Goal: Task Accomplishment & Management: Manage account settings

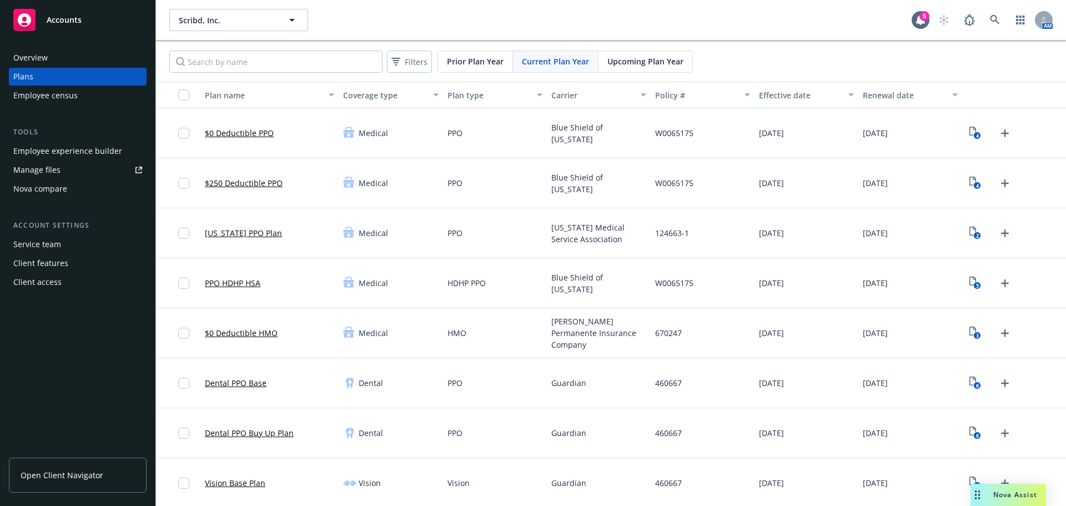
scroll to position [944, 0]
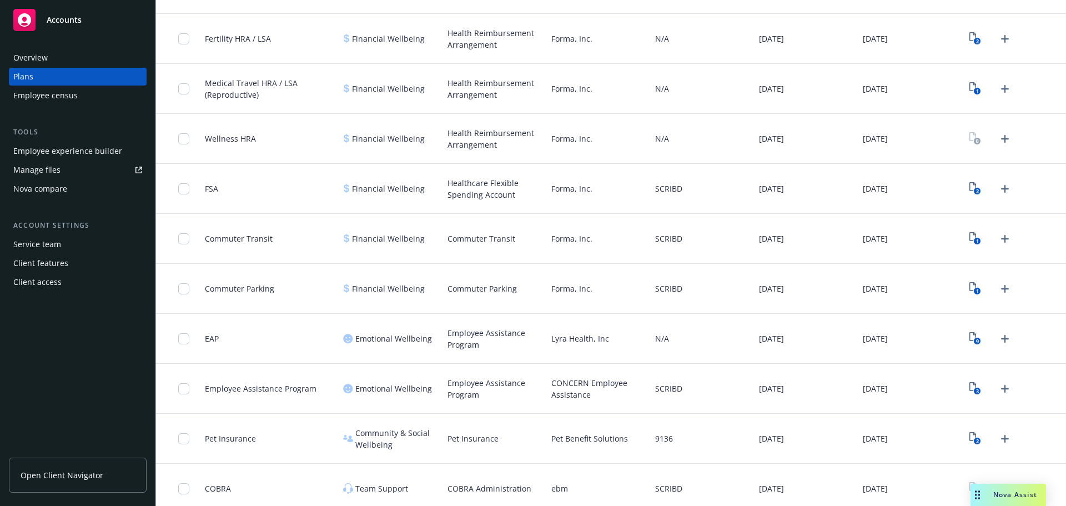
click at [51, 152] on div "Employee experience builder" at bounding box center [67, 151] width 109 height 18
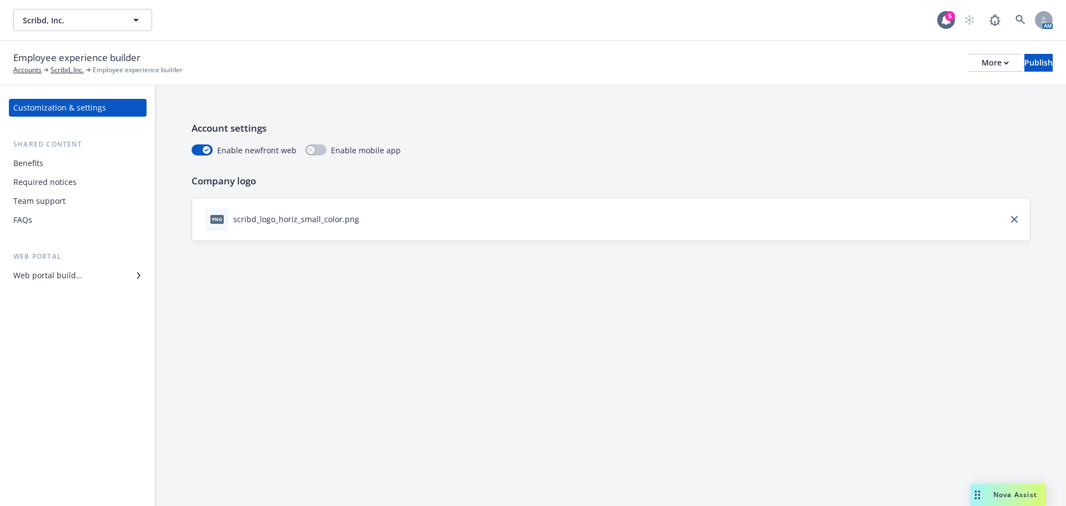
click at [56, 269] on div "Web portal builder" at bounding box center [47, 276] width 69 height 18
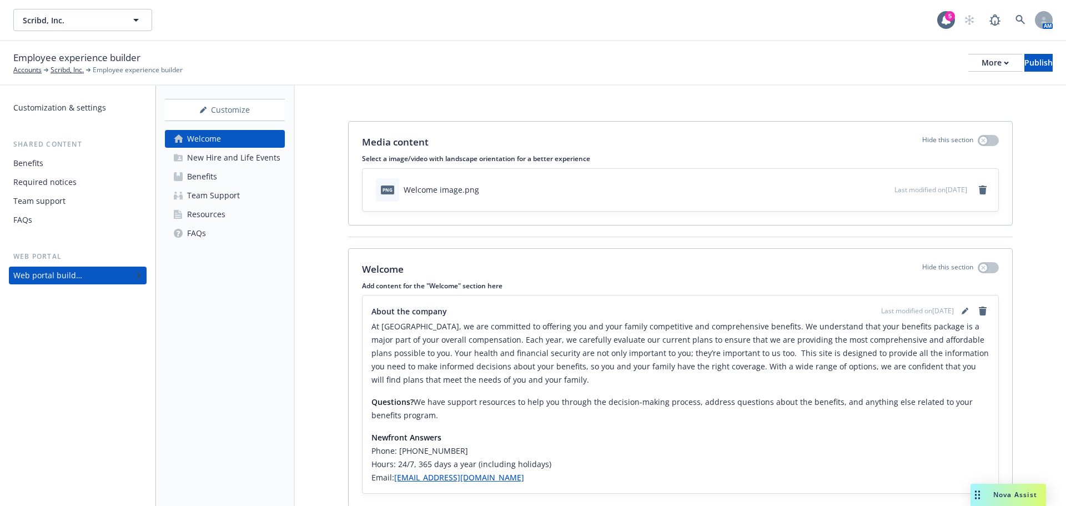
click at [201, 177] on div "Benefits" at bounding box center [202, 177] width 30 height 18
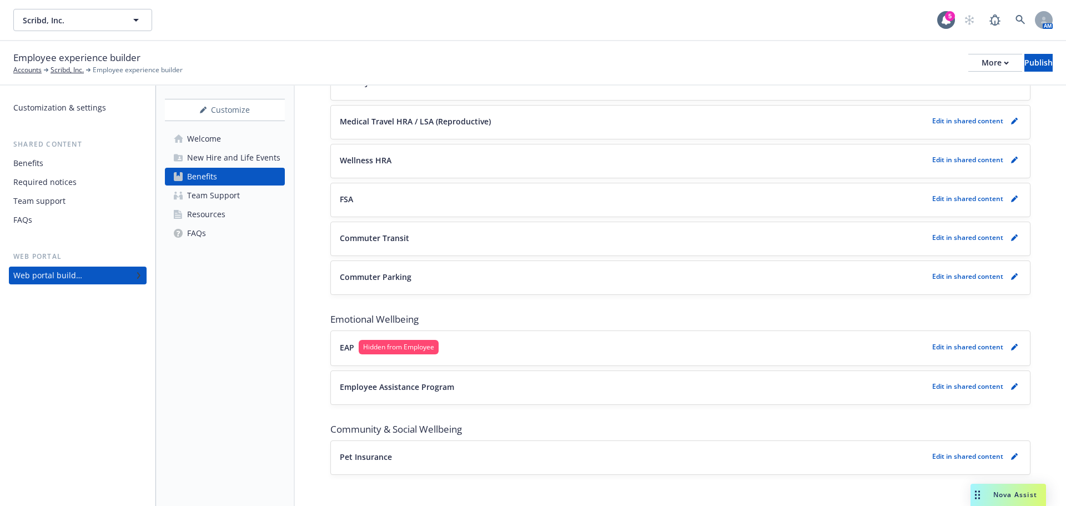
scroll to position [1050, 0]
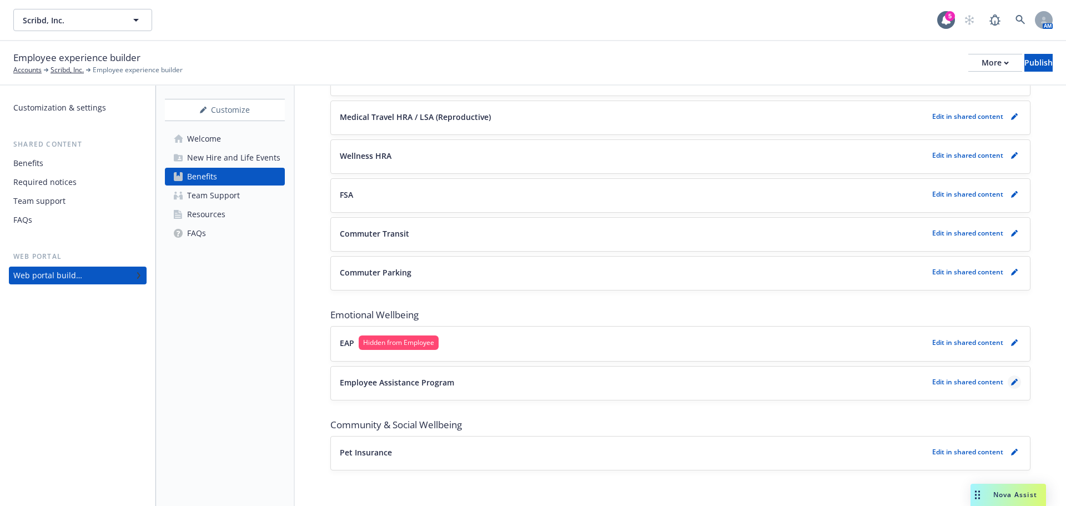
click at [1011, 385] on icon "pencil" at bounding box center [1014, 382] width 7 height 7
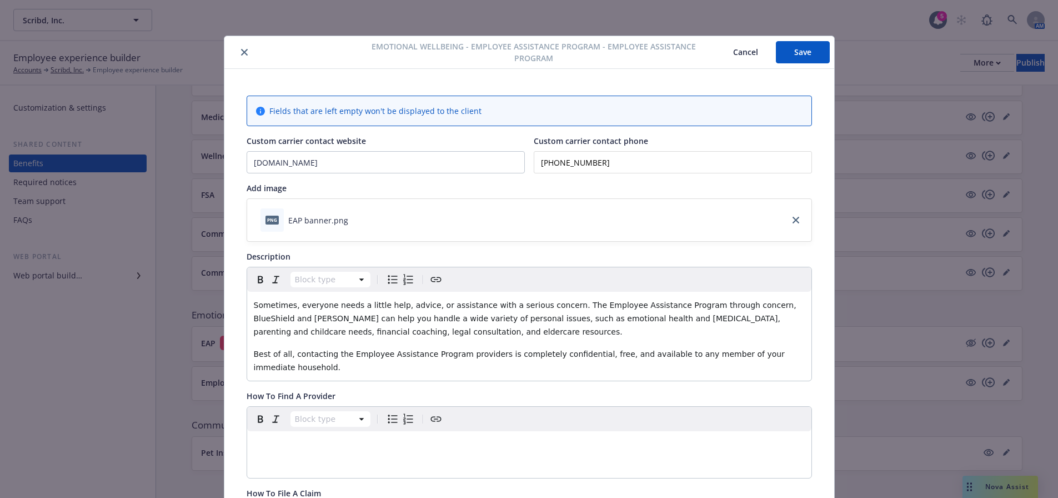
click at [241, 52] on icon "close" at bounding box center [244, 52] width 7 height 7
